Goal: Check status: Check status

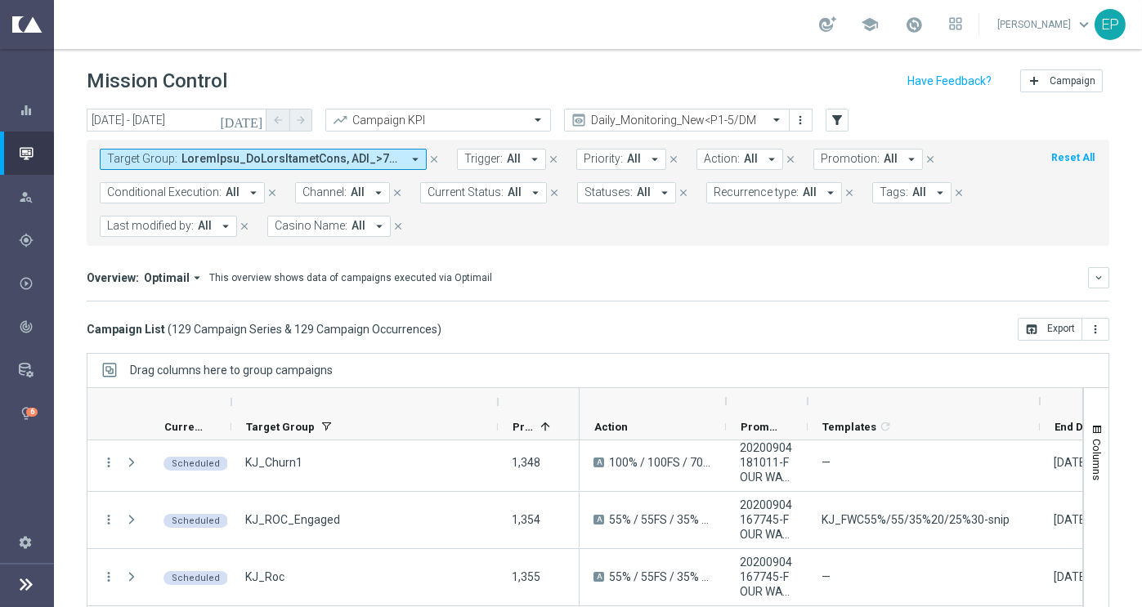
scroll to position [798, 0]
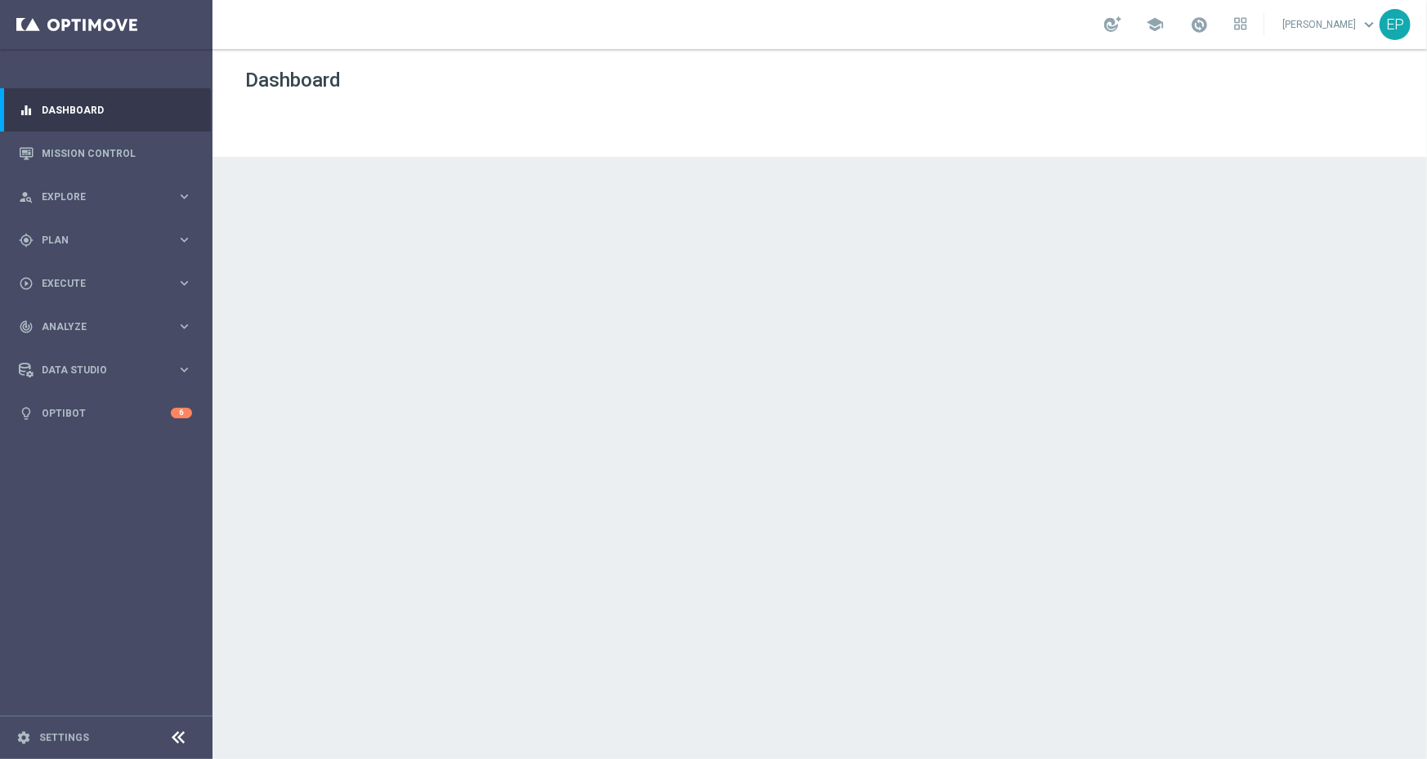
click at [177, 739] on icon at bounding box center [179, 738] width 20 height 20
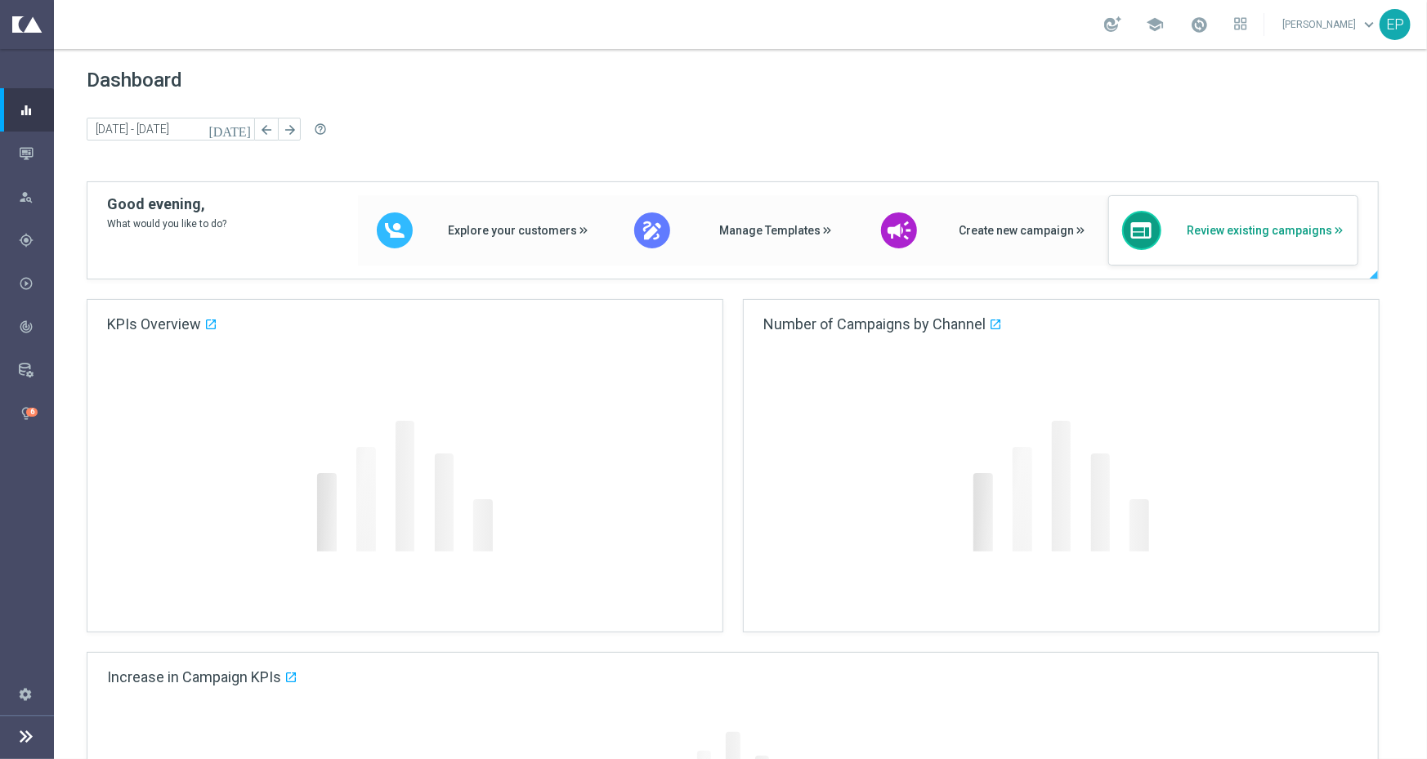
click at [1270, 231] on span "Review existing campaigns" at bounding box center [1265, 231] width 159 height 14
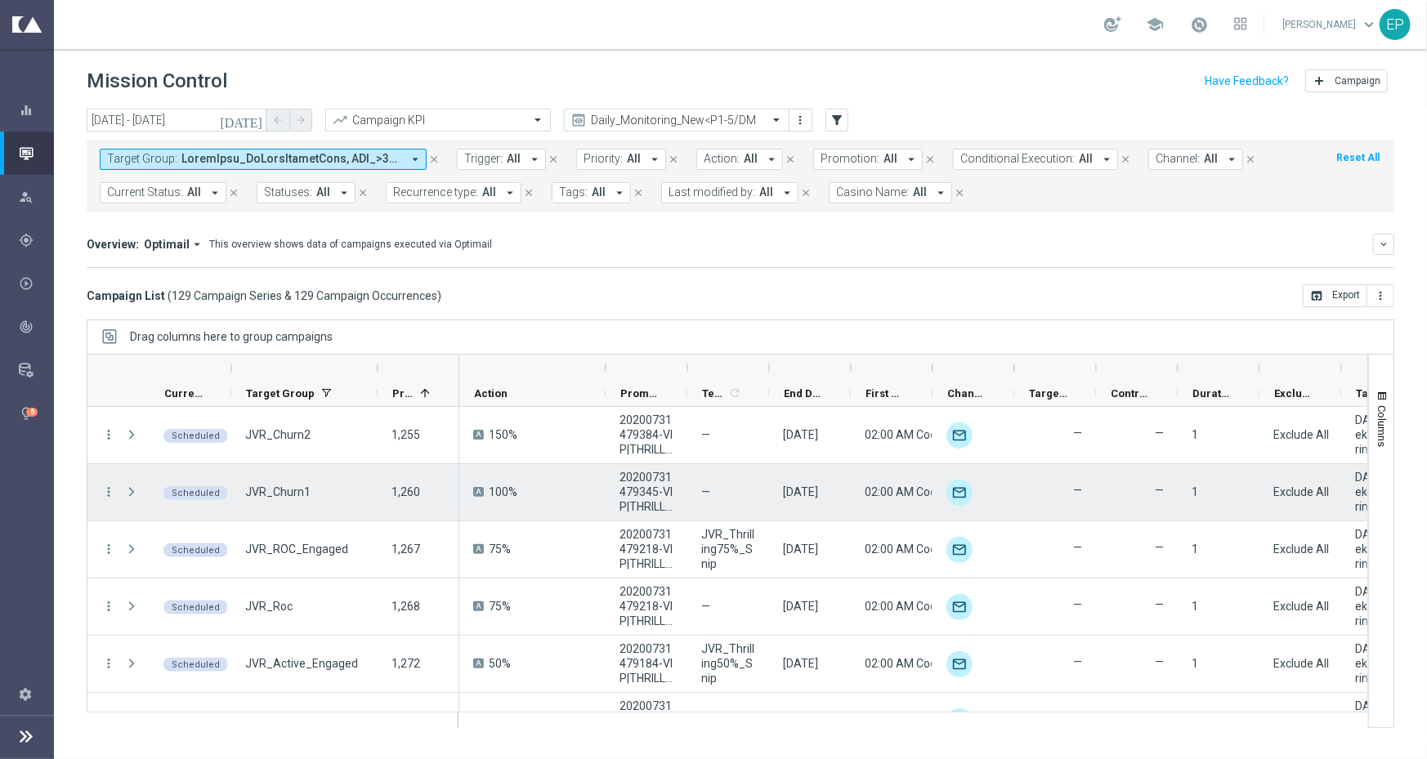
drag, startPoint x: 773, startPoint y: 367, endPoint x: 800, endPoint y: 295, distance: 77.1
click at [805, 288] on div "[DATE] [DATE] - [DATE] arrow_back arrow_forward Campaign KPI trending_up Daily_…" at bounding box center [740, 427] width 1373 height 636
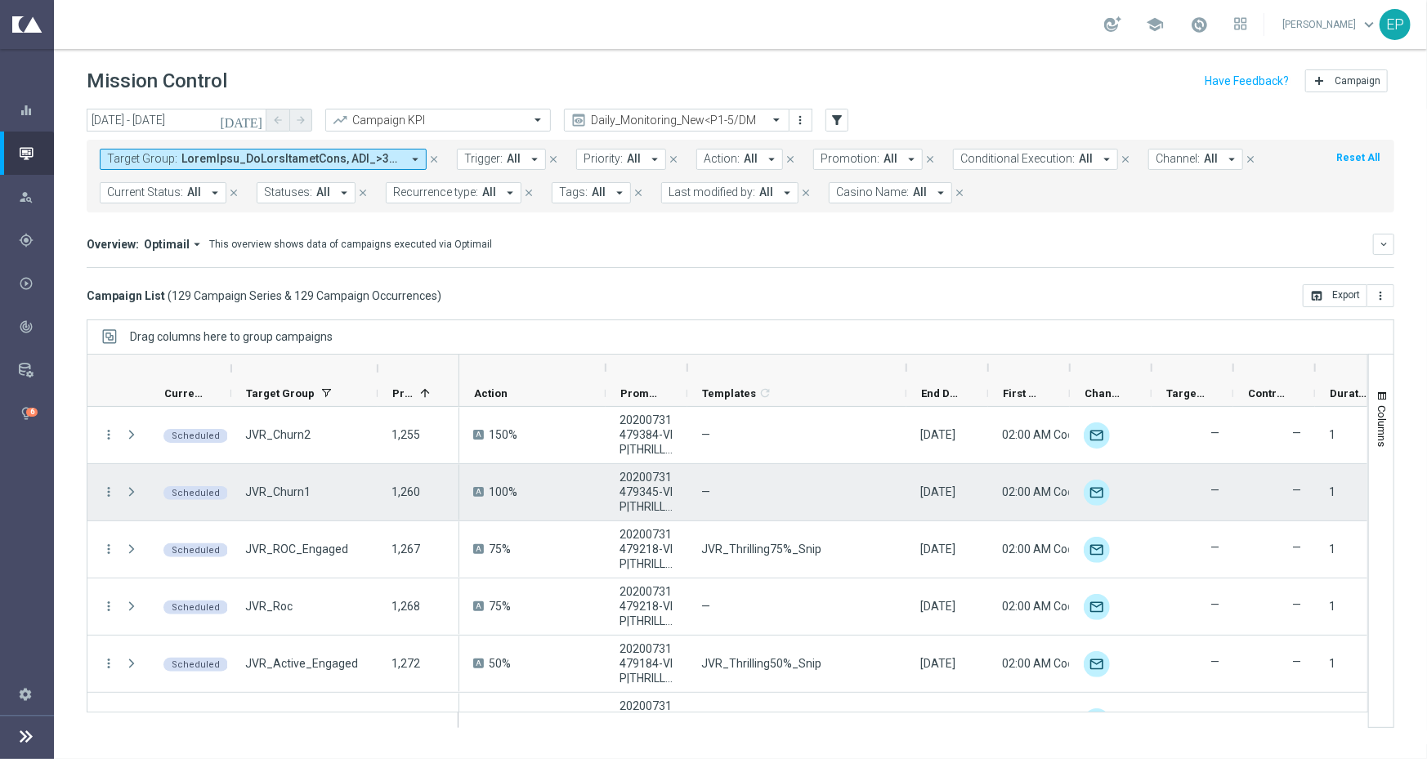
drag, startPoint x: 769, startPoint y: 365, endPoint x: 907, endPoint y: 371, distance: 137.5
click at [907, 371] on div at bounding box center [906, 368] width 7 height 26
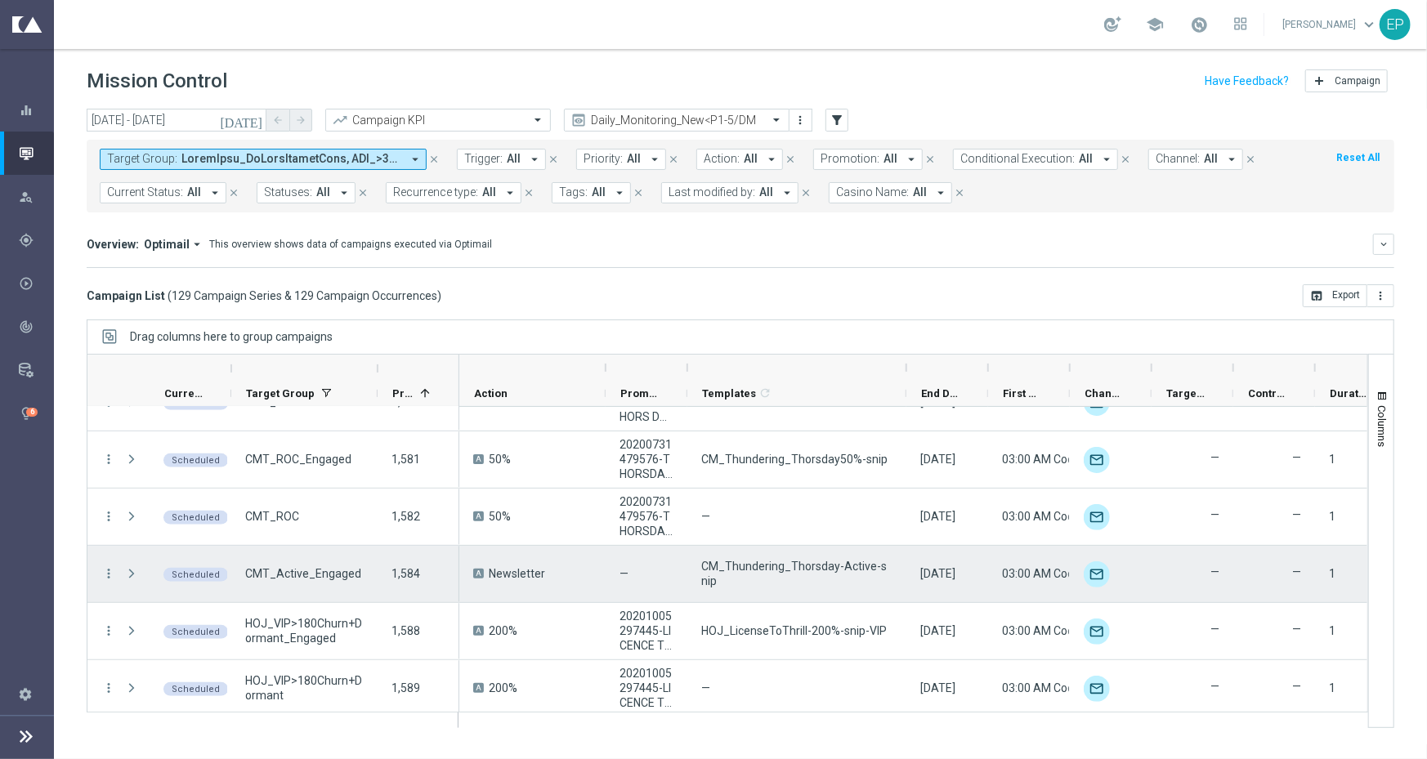
scroll to position [4599, 0]
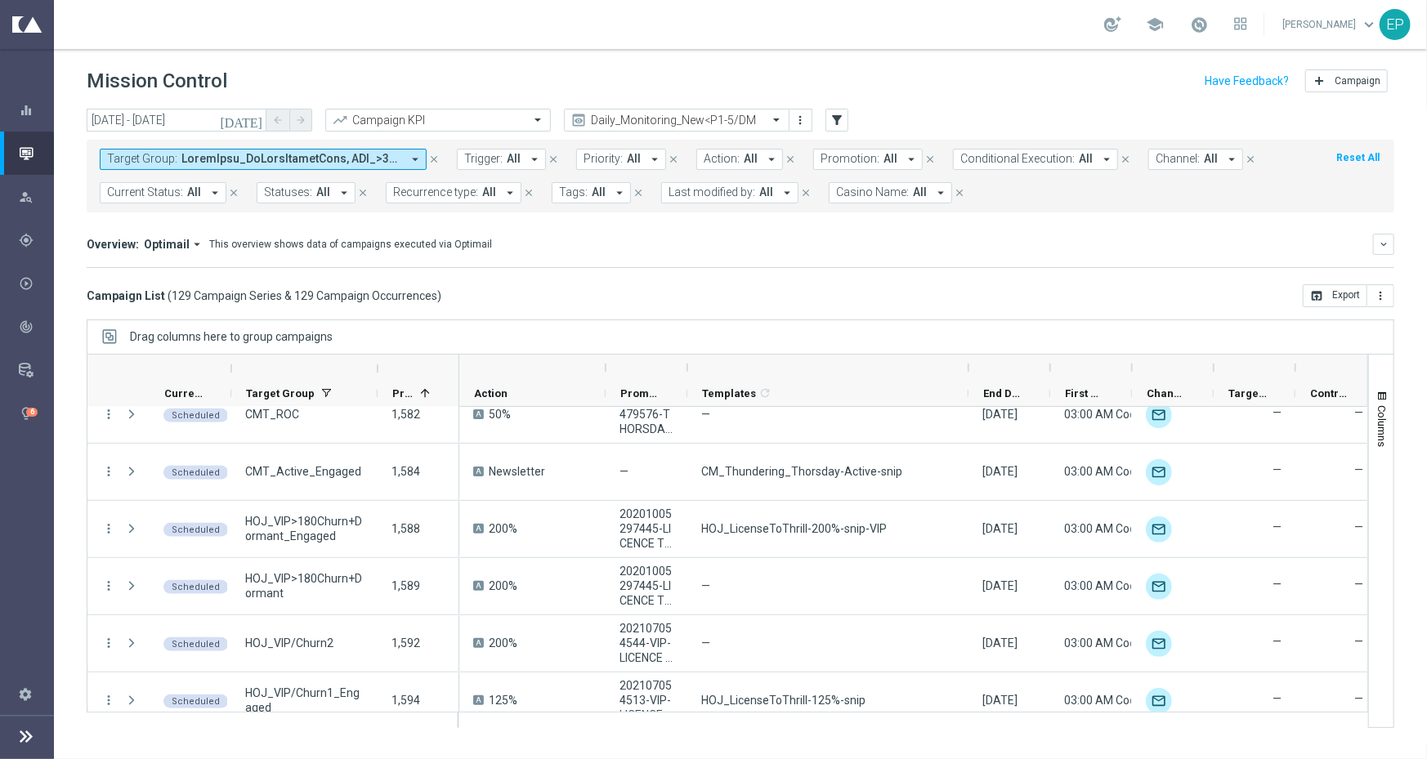
drag, startPoint x: 905, startPoint y: 365, endPoint x: 967, endPoint y: 365, distance: 62.1
click at [967, 365] on div at bounding box center [969, 368] width 7 height 26
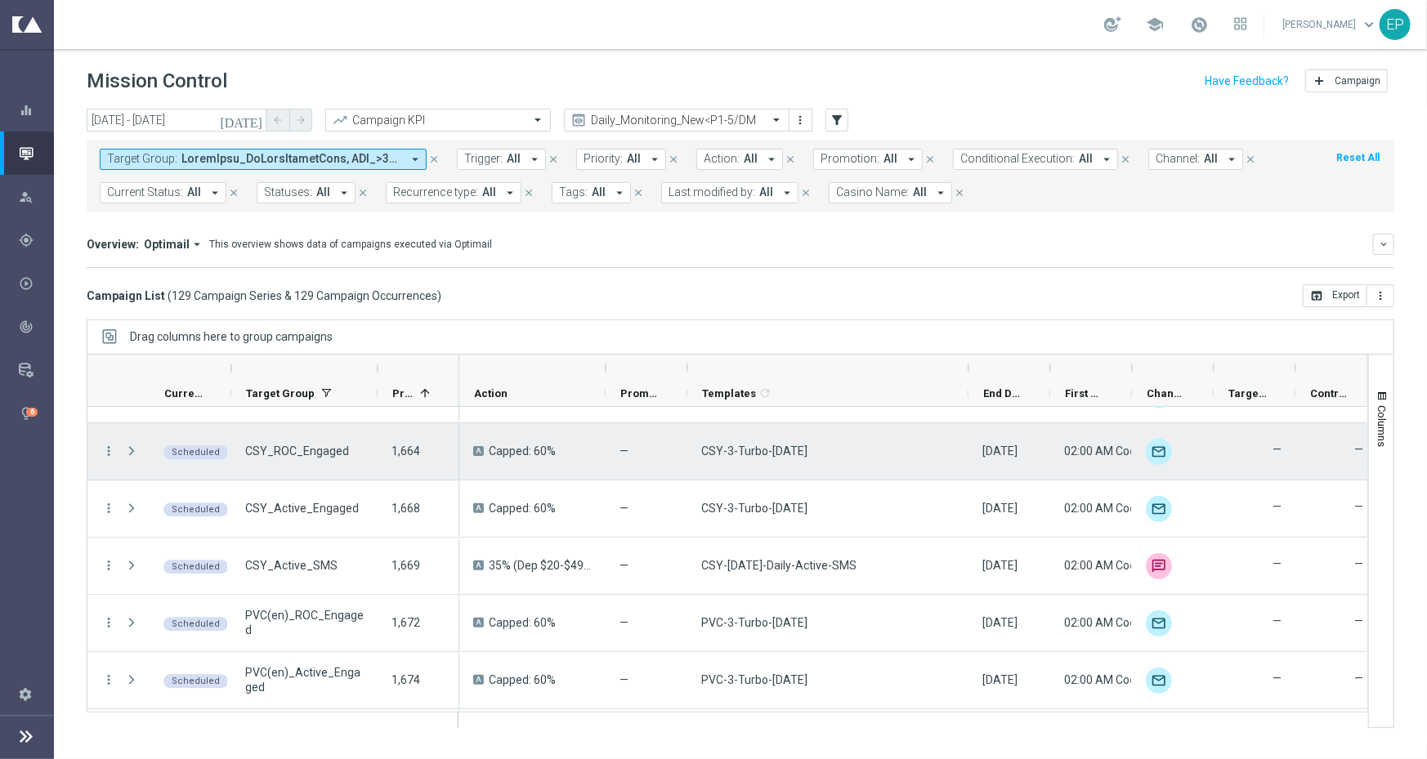
scroll to position [6463, 0]
